Goal: Check status

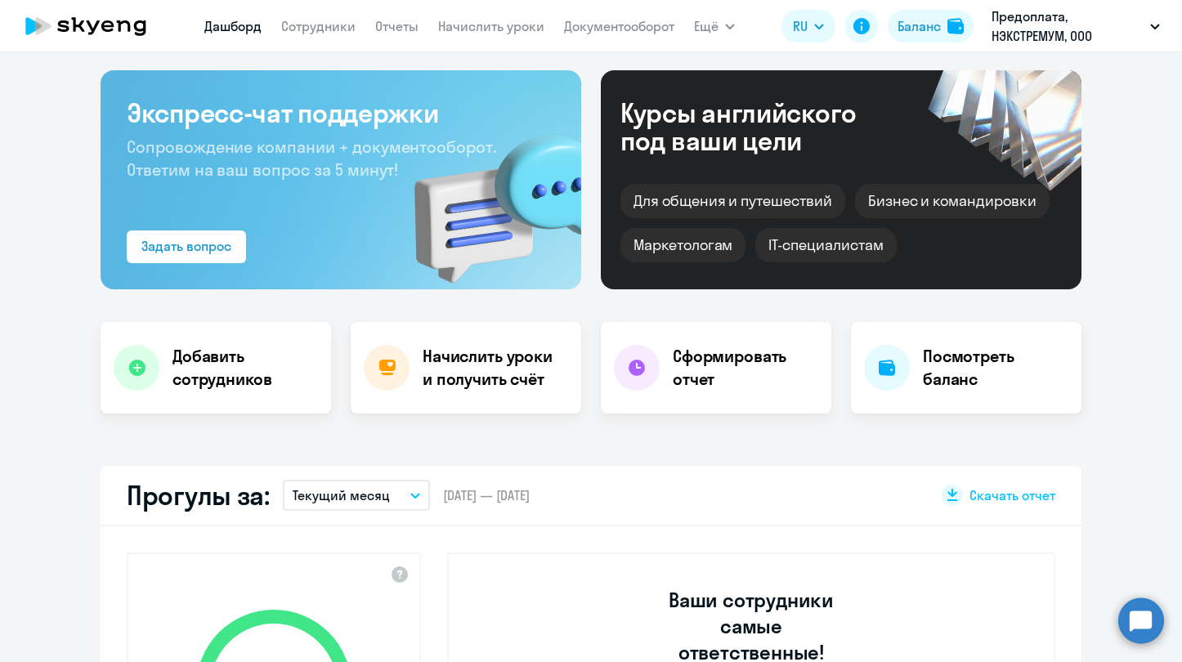
scroll to position [76, 0]
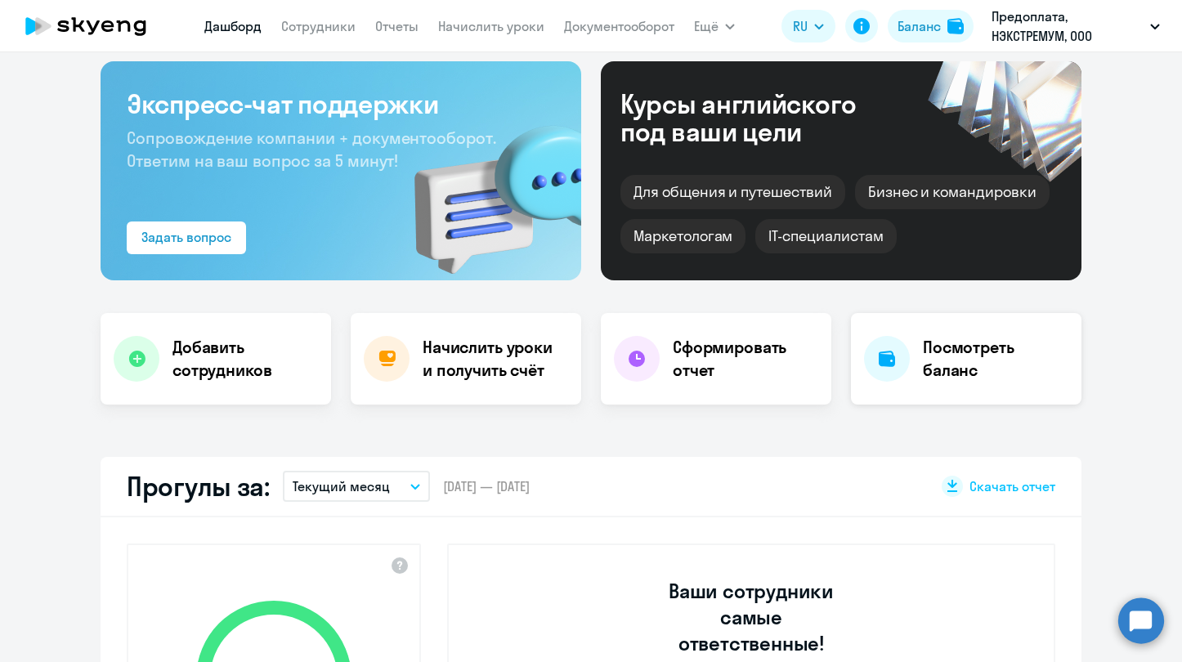
click at [949, 370] on h4 "Посмотреть баланс" at bounding box center [996, 359] width 146 height 46
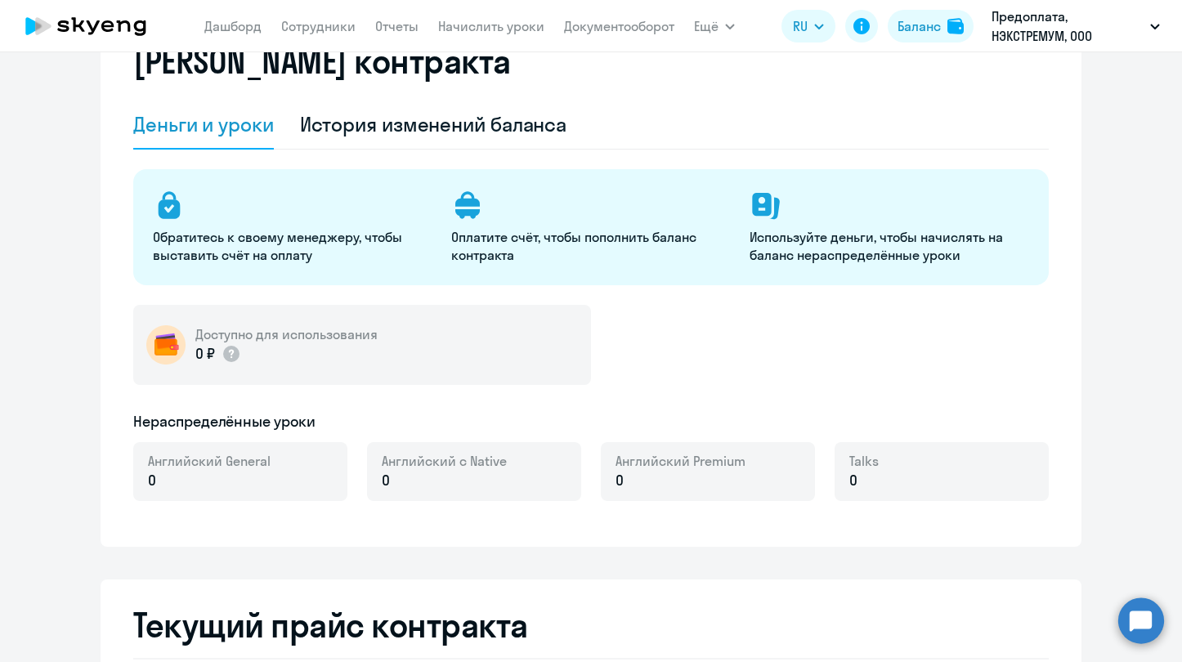
select select "english_adult_not_native_speaker"
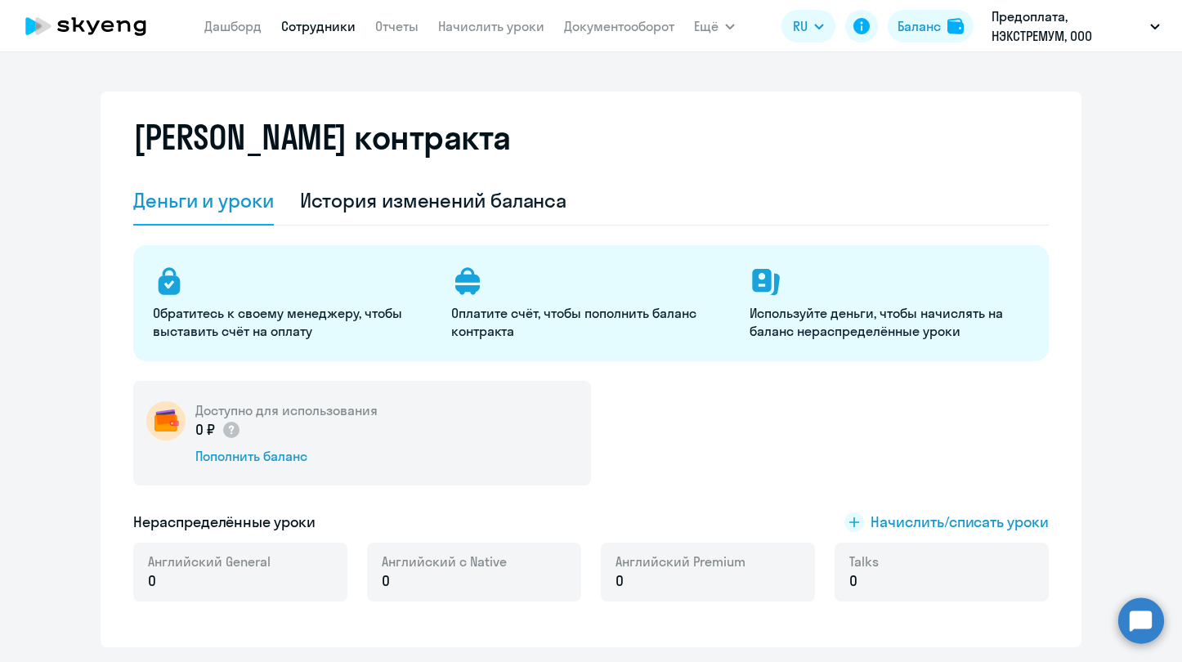
click at [321, 27] on link "Сотрудники" at bounding box center [318, 26] width 74 height 16
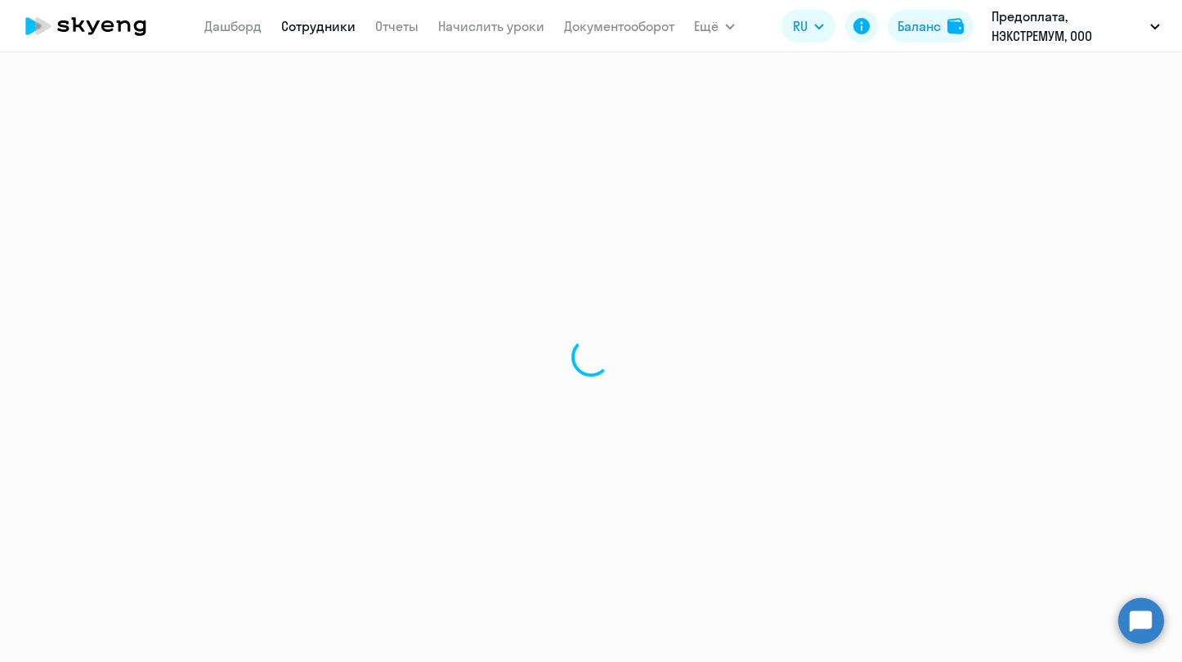
select select "30"
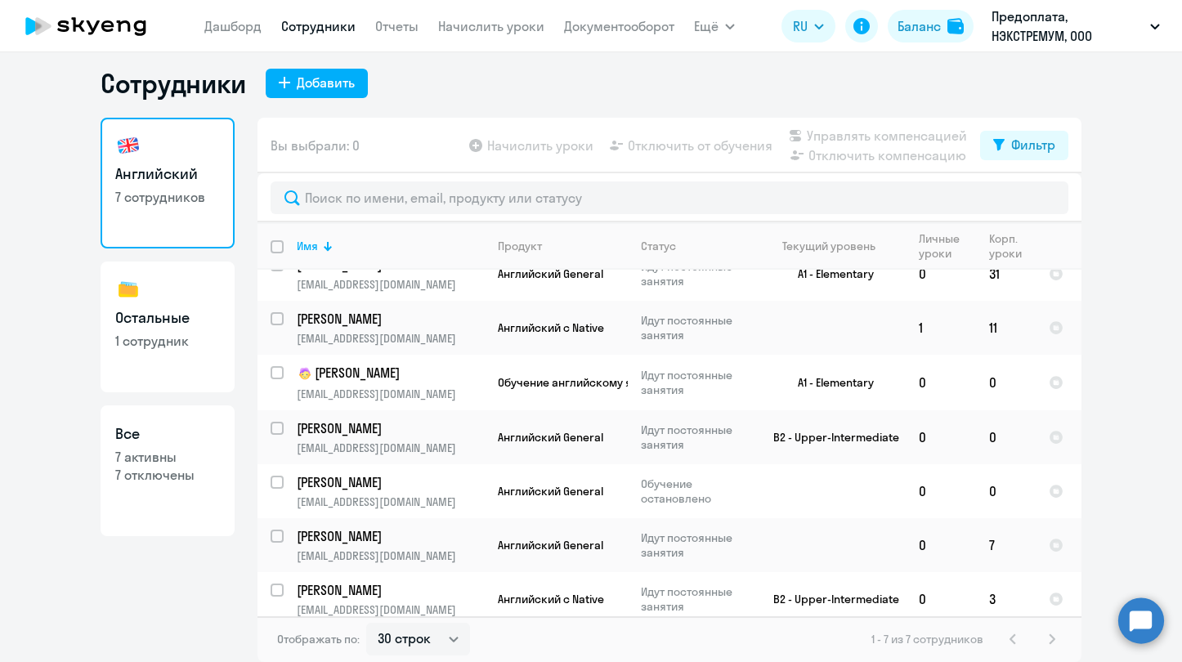
scroll to position [29, 0]
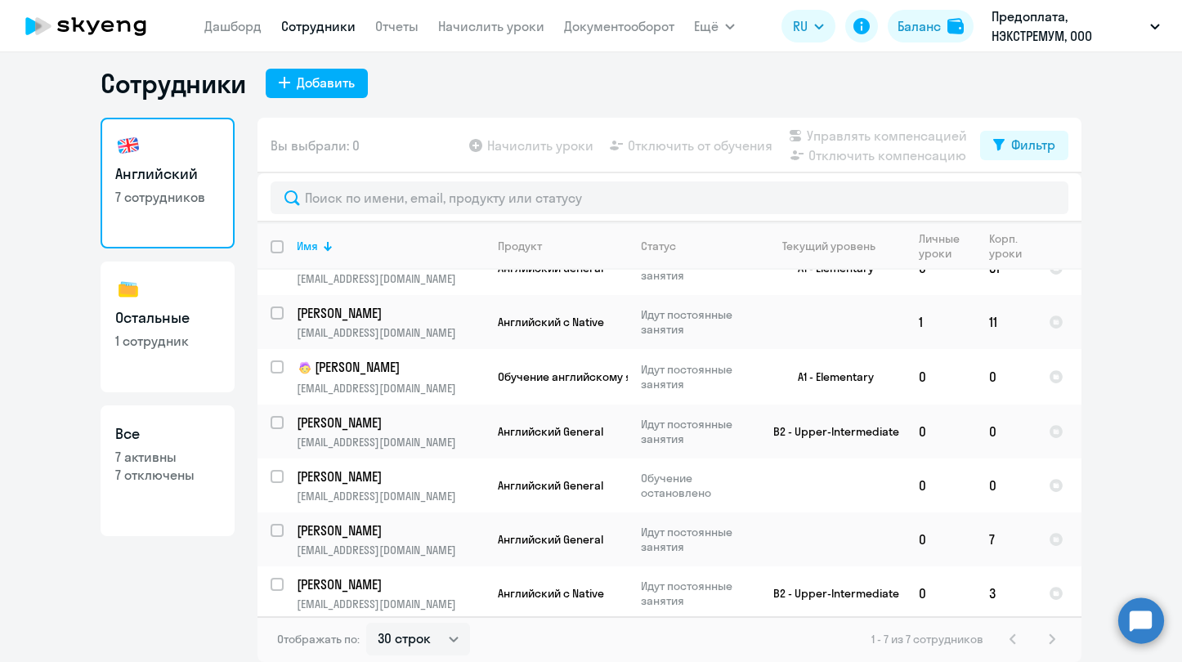
click at [141, 603] on div "Английский 7 сотрудников Остальные 1 сотрудник Все 7 активны 7 отключены" at bounding box center [168, 385] width 134 height 535
